Goal: Use online tool/utility: Utilize a website feature to perform a specific function

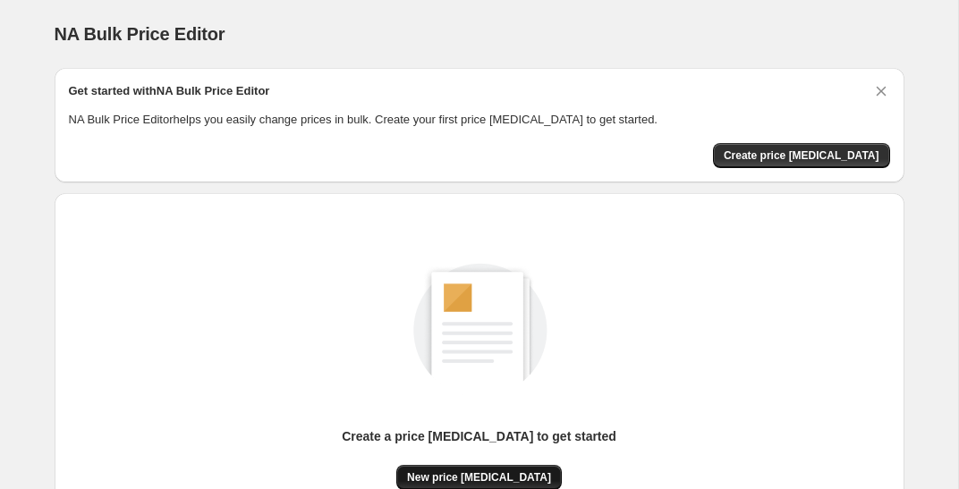
click at [478, 478] on span "New price [MEDICAL_DATA]" at bounding box center [479, 478] width 144 height 14
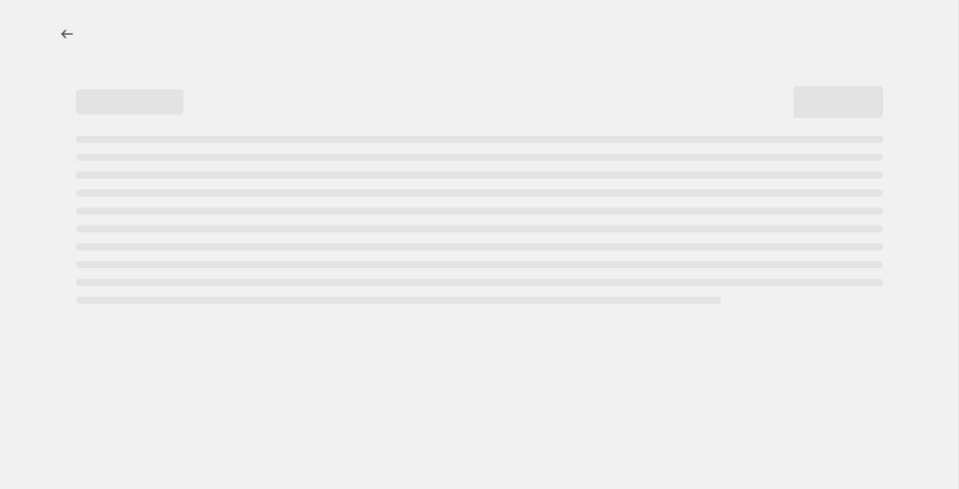
select select "percentage"
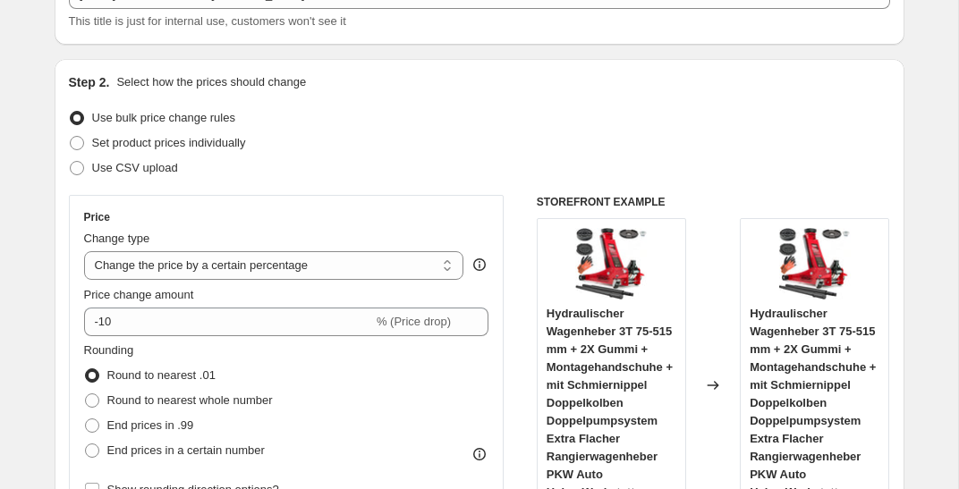
scroll to position [146, 0]
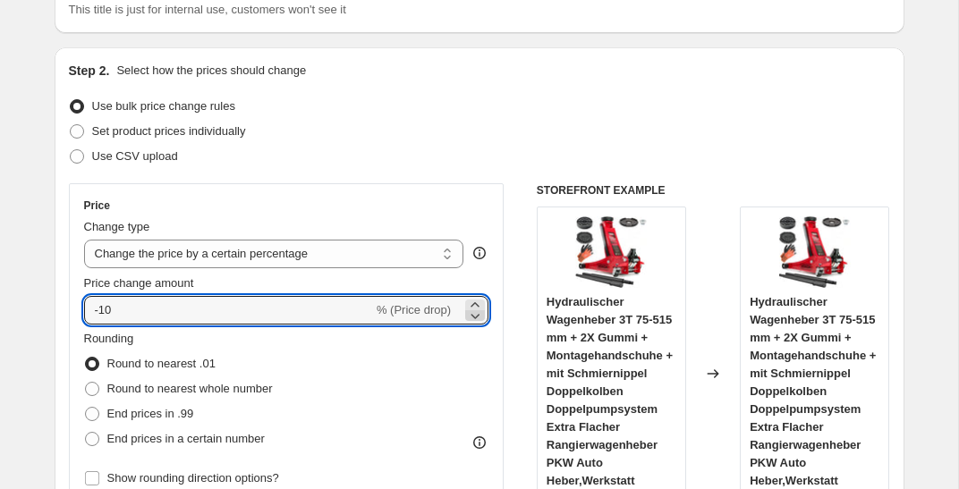
click at [474, 319] on icon at bounding box center [475, 316] width 18 height 18
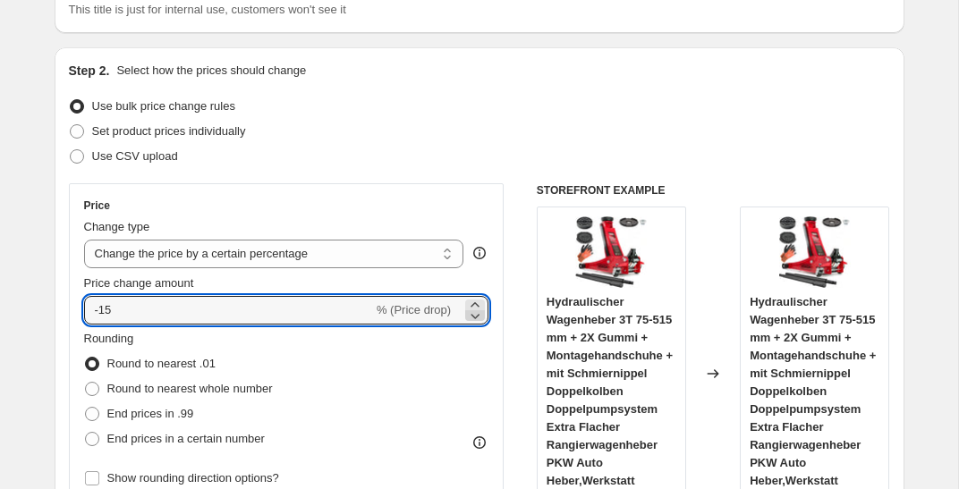
click at [474, 319] on icon at bounding box center [475, 316] width 18 height 18
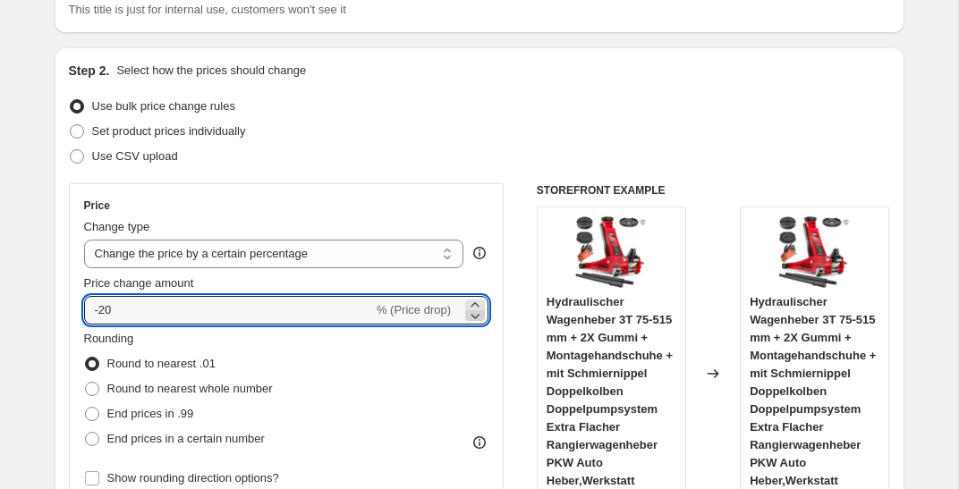
click at [474, 319] on icon at bounding box center [475, 316] width 18 height 18
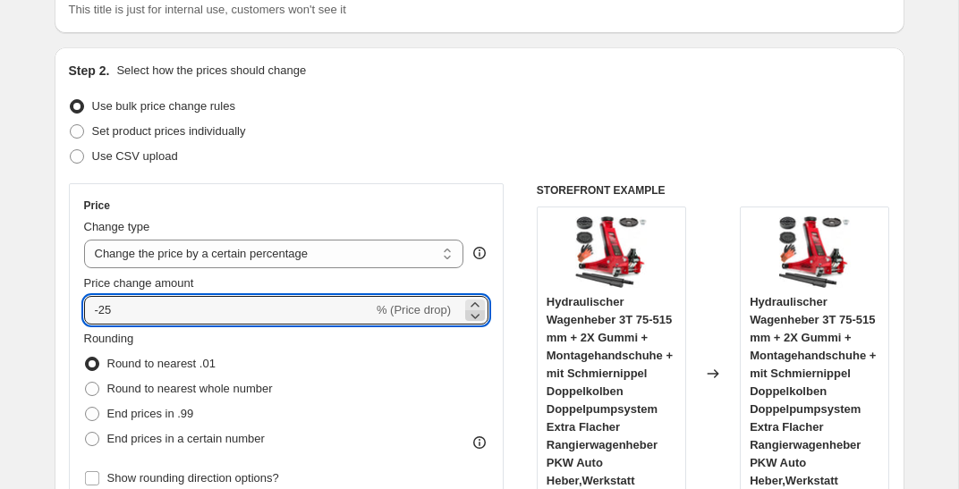
click at [474, 319] on icon at bounding box center [475, 316] width 18 height 18
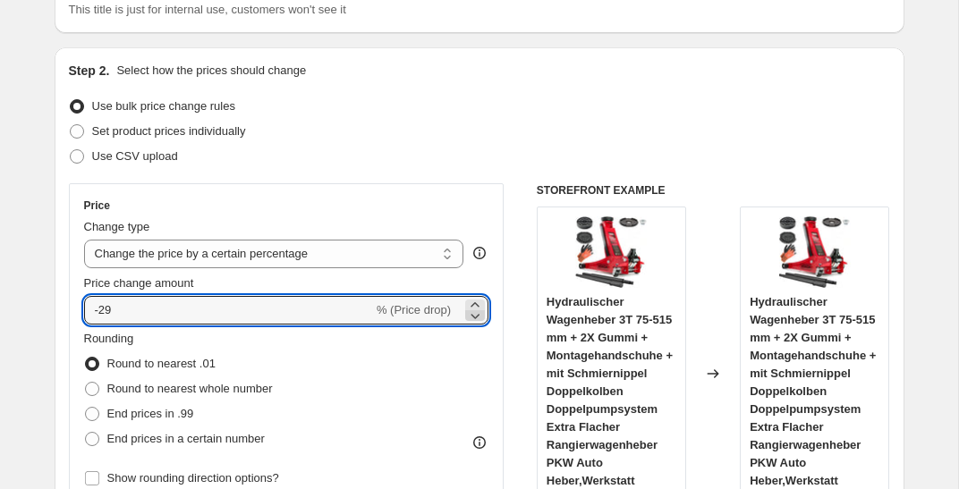
type input "-30"
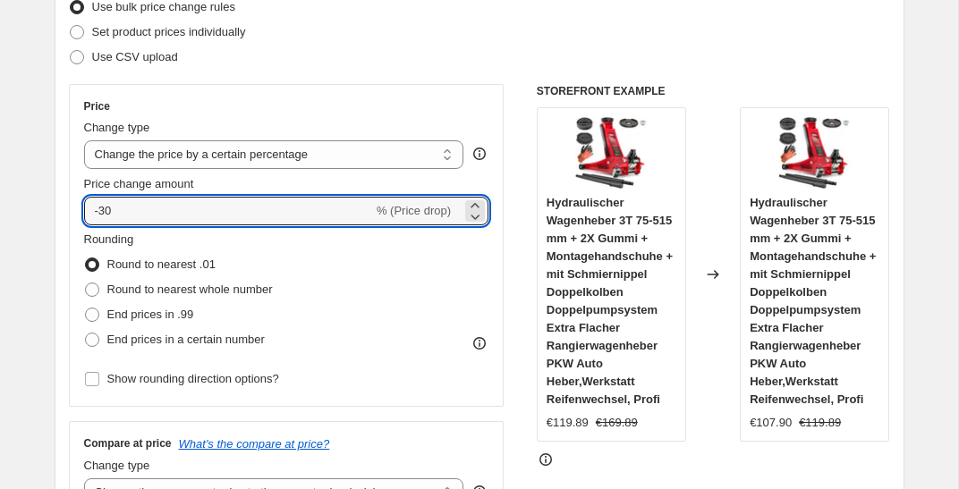
scroll to position [283, 0]
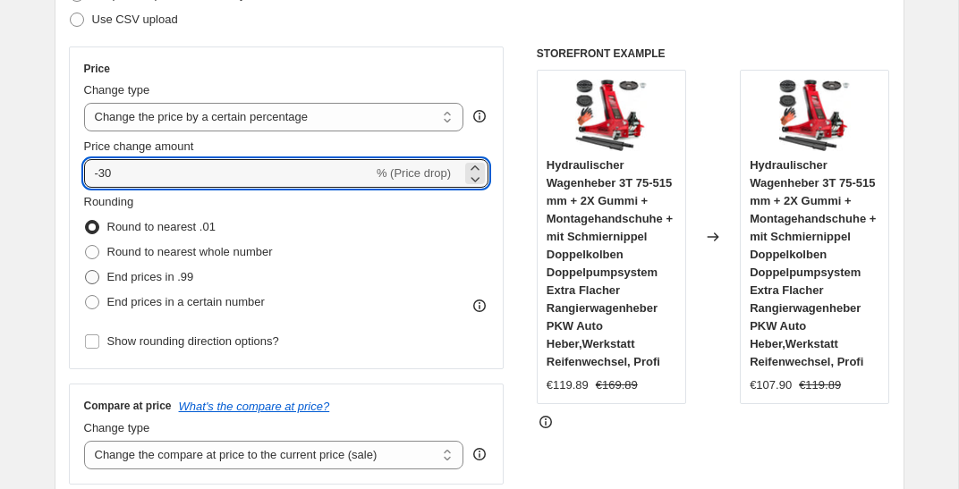
click at [152, 273] on span "End prices in .99" at bounding box center [150, 276] width 87 height 13
click at [86, 271] on input "End prices in .99" at bounding box center [85, 270] width 1 height 1
radio input "true"
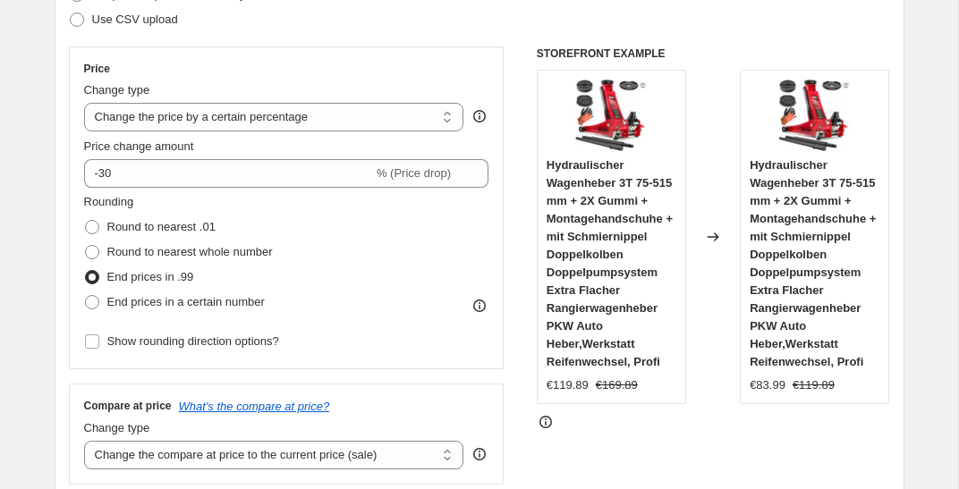
click at [582, 437] on div "STOREFRONT EXAMPLE Hydraulischer Wagenheber 3T 75-515 mm + 2X Gummi + Montageha…" at bounding box center [713, 266] width 353 height 438
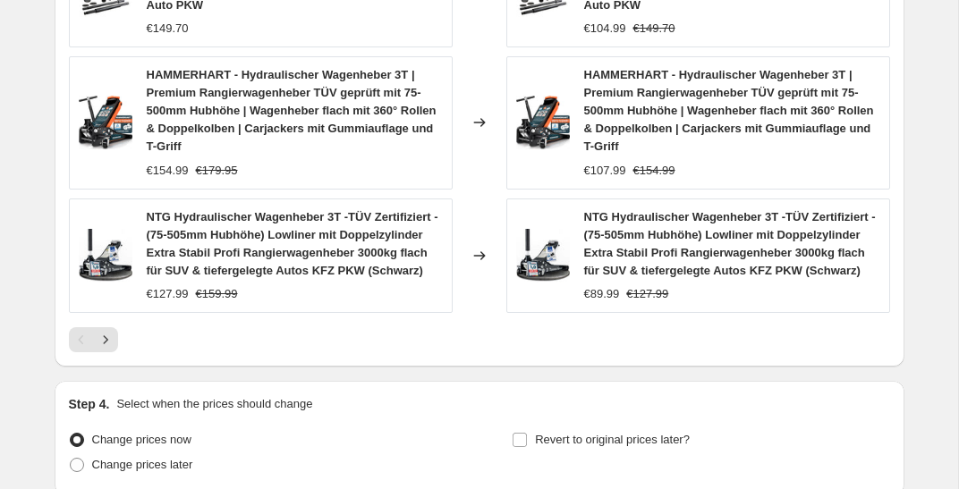
scroll to position [1560, 0]
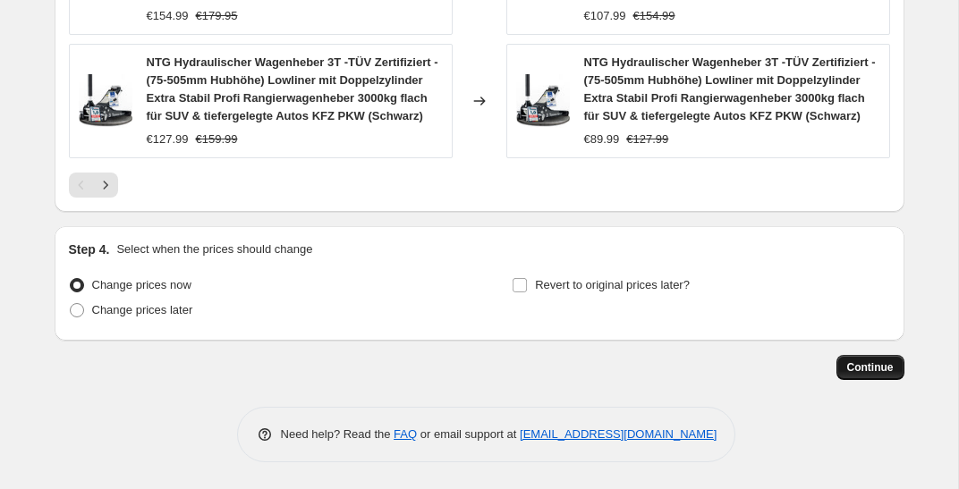
click at [854, 360] on button "Continue" at bounding box center [871, 367] width 68 height 25
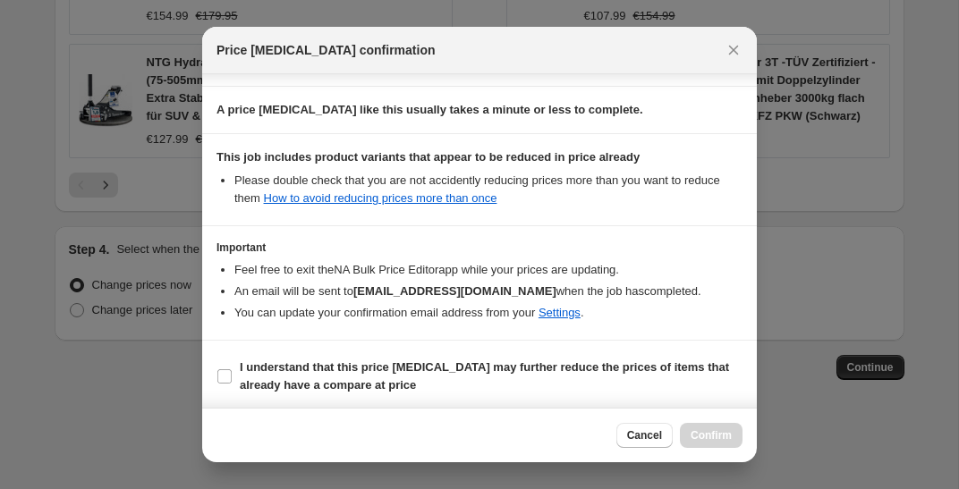
scroll to position [264, 0]
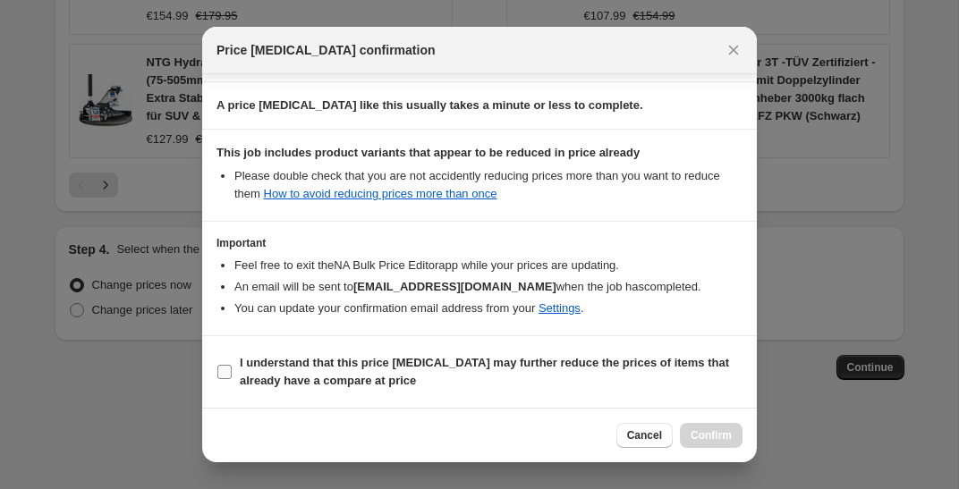
click at [437, 366] on b "I understand that this price [MEDICAL_DATA] may further reduce the prices of it…" at bounding box center [484, 371] width 489 height 31
click at [232, 366] on input "I understand that this price [MEDICAL_DATA] may further reduce the prices of it…" at bounding box center [224, 372] width 14 height 14
checkbox input "true"
click at [714, 434] on span "Confirm" at bounding box center [711, 436] width 41 height 14
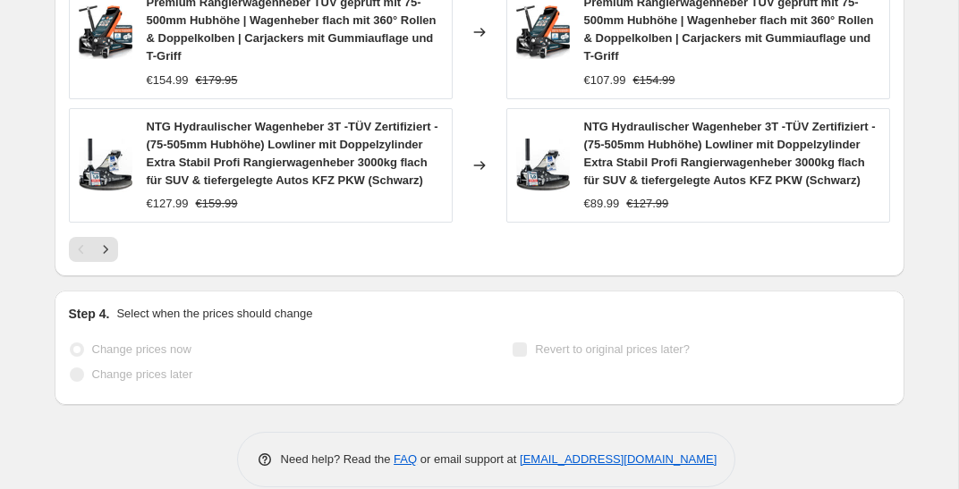
scroll to position [1607, 0]
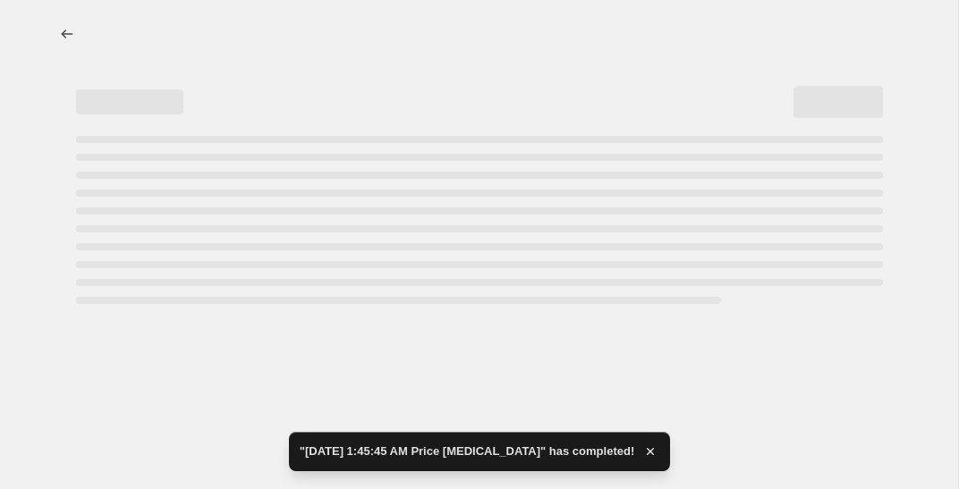
select select "percentage"
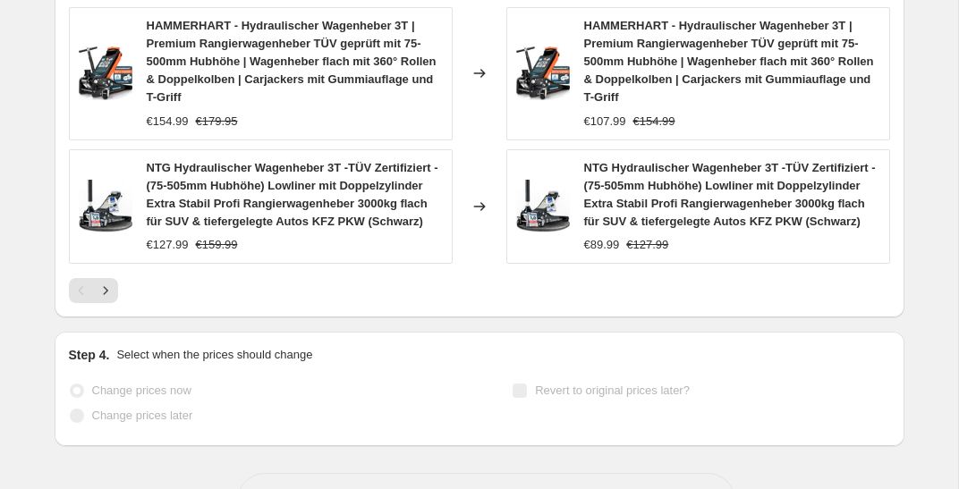
scroll to position [0, 0]
